Goal: Information Seeking & Learning: Learn about a topic

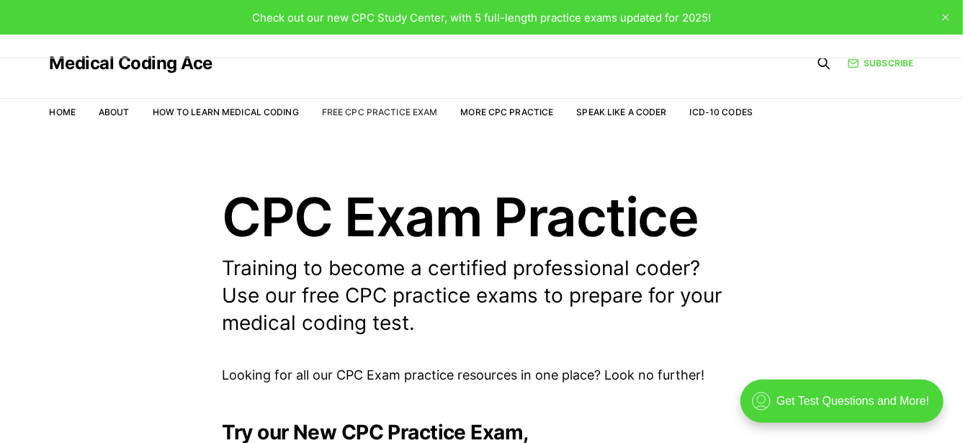
click at [390, 108] on link "Free CPC Practice Exam" at bounding box center [380, 112] width 116 height 11
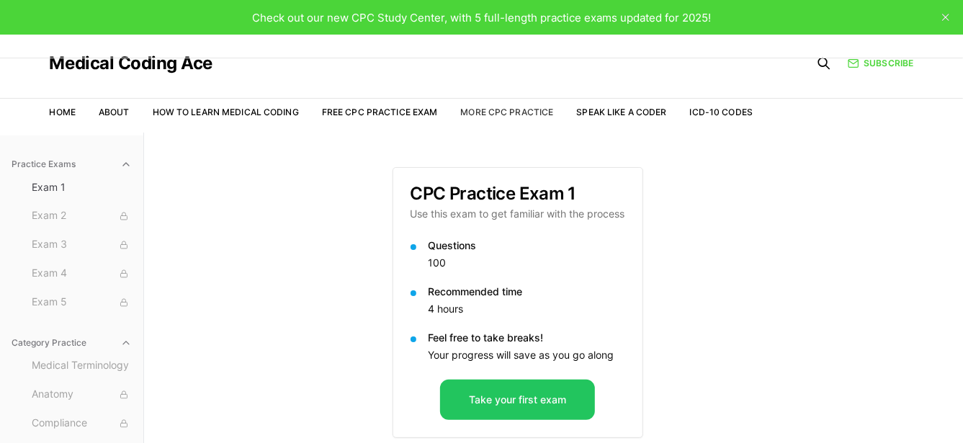
click at [521, 107] on link "More CPC Practice" at bounding box center [506, 112] width 93 height 11
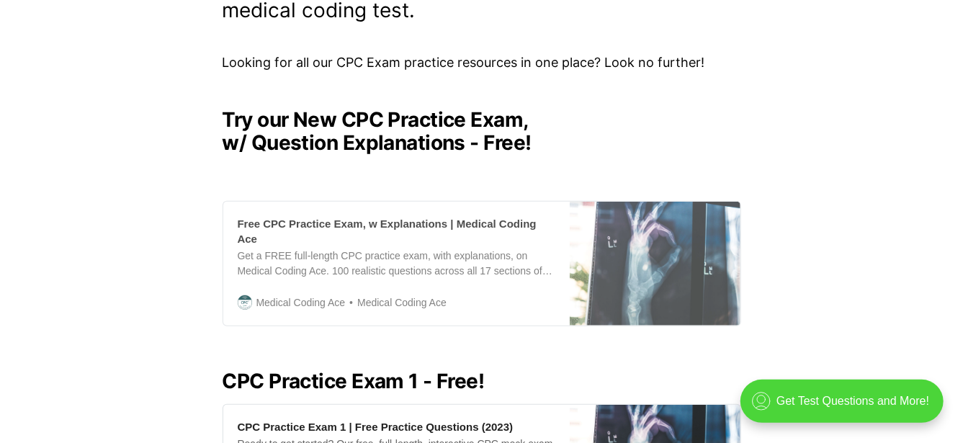
scroll to position [359, 0]
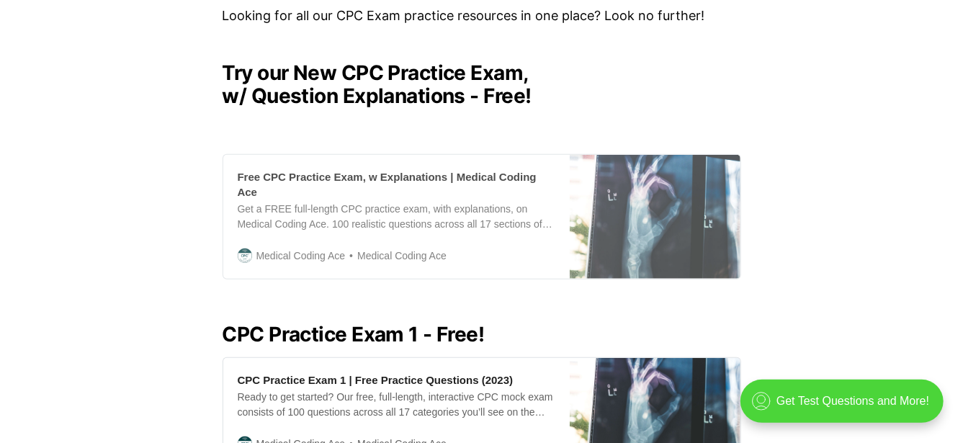
click at [429, 171] on div "Free CPC Practice Exam, w Explanations | Medical Coding Ace" at bounding box center [397, 184] width 318 height 30
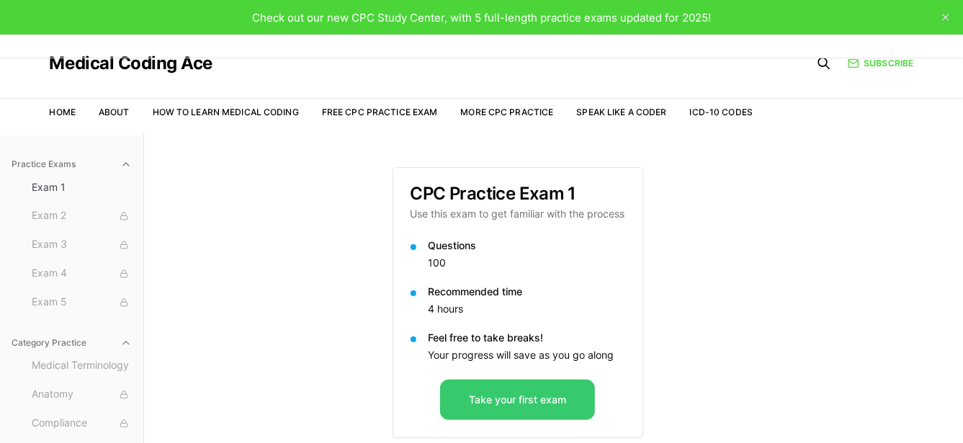
click at [532, 397] on button "Take your first exam" at bounding box center [517, 399] width 155 height 40
